Goal: Find specific page/section: Find specific page/section

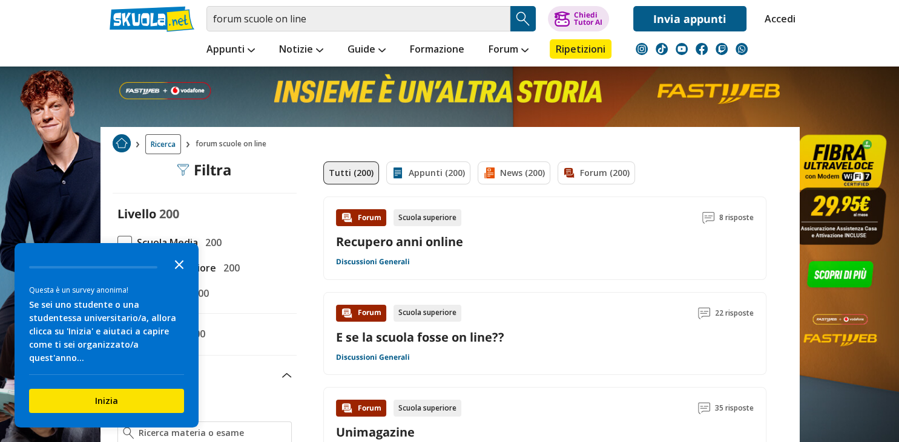
click at [176, 276] on icon "Close the survey" at bounding box center [179, 264] width 24 height 24
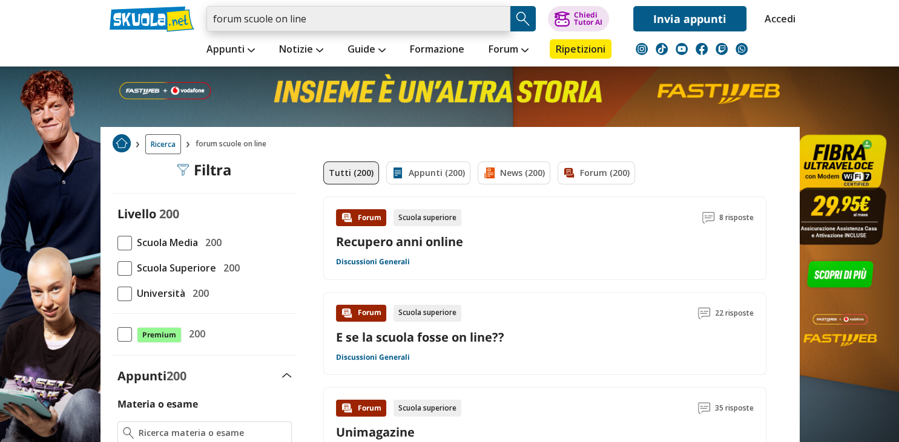
click at [360, 16] on input "forum scuole on line" at bounding box center [358, 18] width 304 height 25
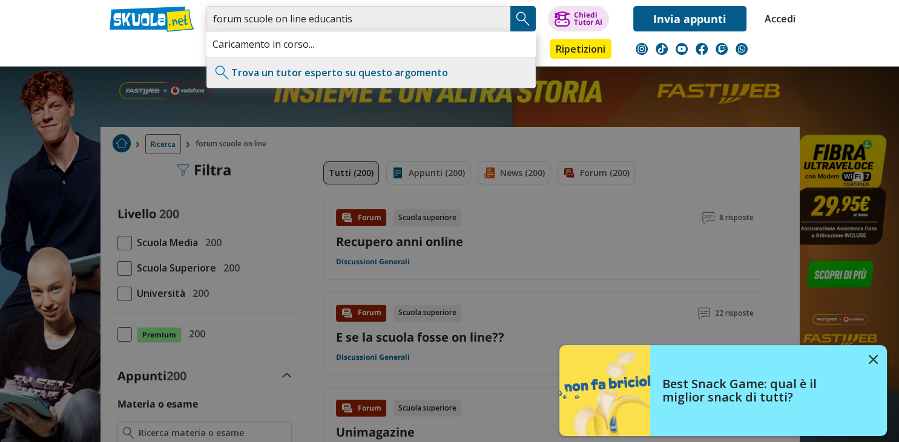
type input "forum scuole on line educantis"
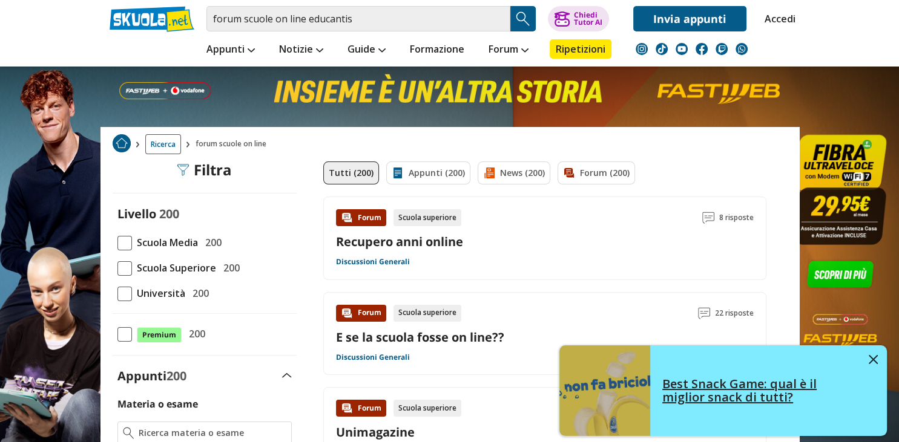
click at [873, 360] on img at bounding box center [873, 359] width 9 height 9
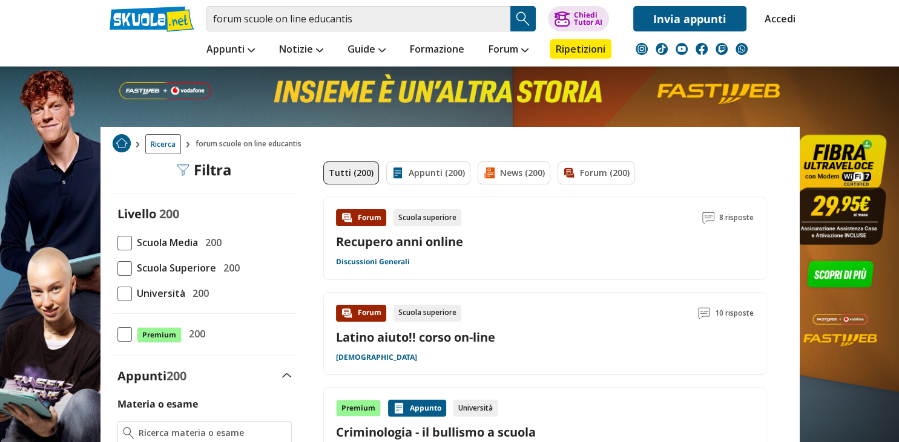
click at [837, 62] on header "forum scuole on line educantis Trova un tutor esperto su questo argomento Chied…" at bounding box center [449, 33] width 899 height 67
click at [359, 18] on input "forum scuole on line educantis" at bounding box center [358, 18] width 304 height 25
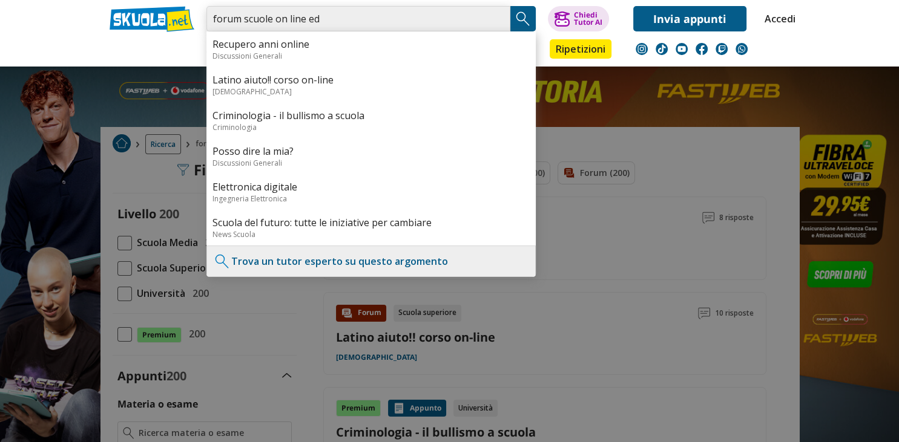
type input "forum scuole on line ed"
